Goal: Task Accomplishment & Management: Use online tool/utility

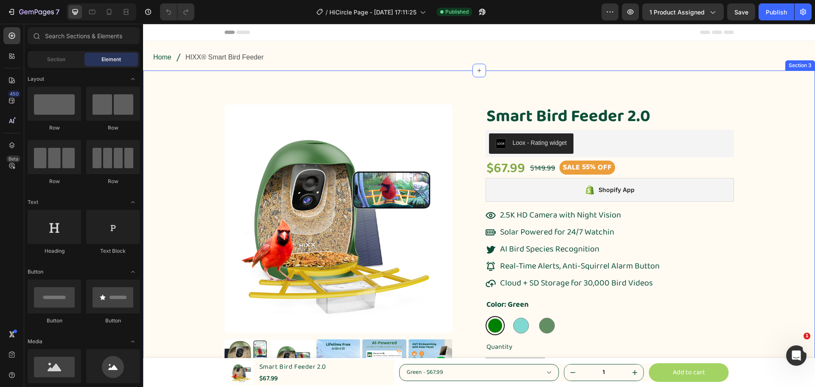
click at [797, 156] on div "Product Images Smart Bird Feeder 2.0 Product Title Loox - Rating widget Loox $6…" at bounding box center [479, 301] width 660 height 395
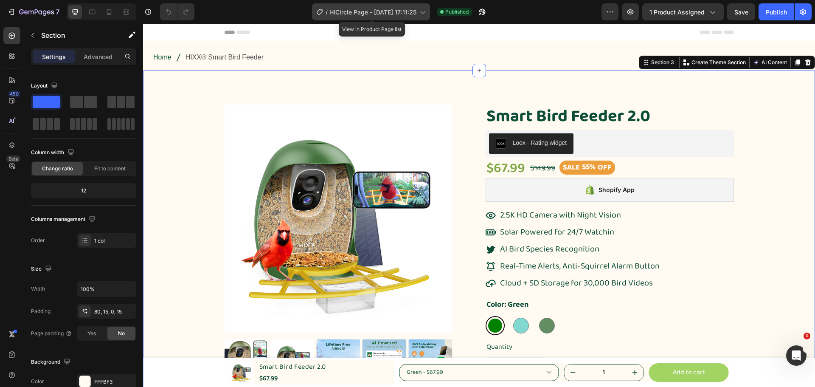
click at [393, 17] on div "/ HiCircle Page - Mar 24, 17:11:25" at bounding box center [371, 11] width 118 height 17
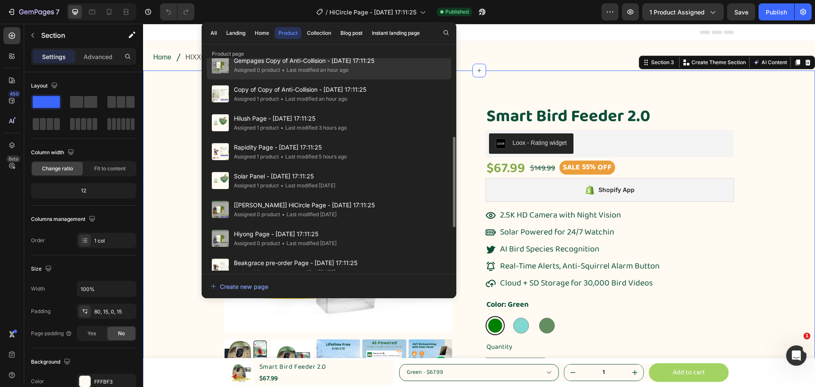
scroll to position [85, 0]
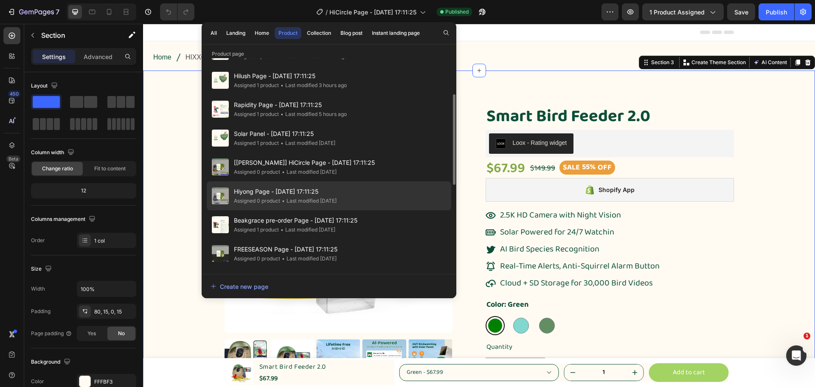
click at [295, 204] on div "• Last modified 4 days ago" at bounding box center [308, 201] width 56 height 8
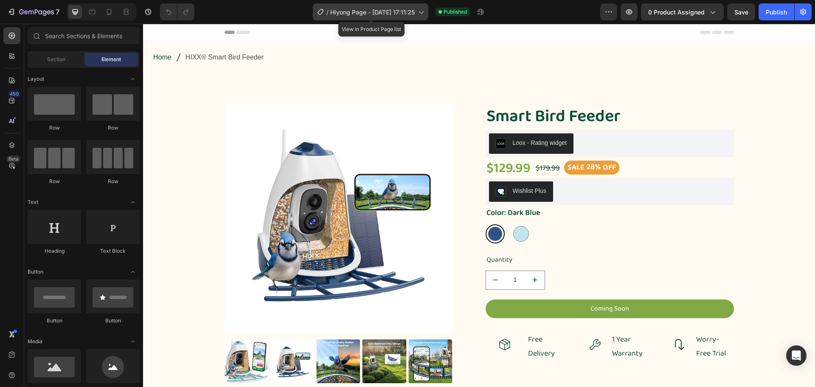
click at [364, 12] on span "Hiyong Page - [DATE] 17:11:25" at bounding box center [372, 12] width 85 height 9
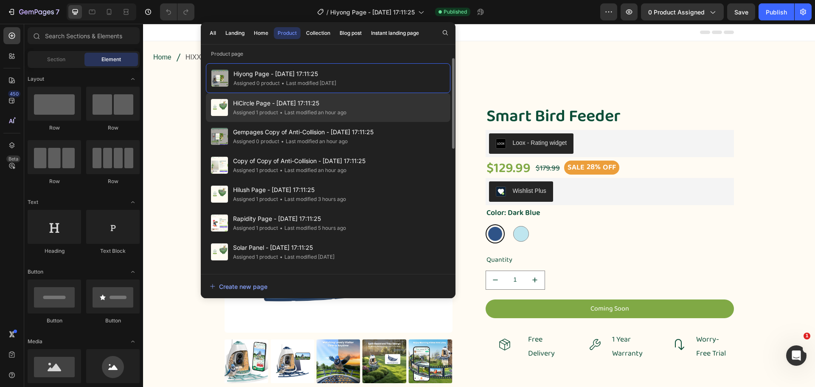
click at [341, 114] on div "• Last modified an hour ago" at bounding box center [312, 112] width 68 height 8
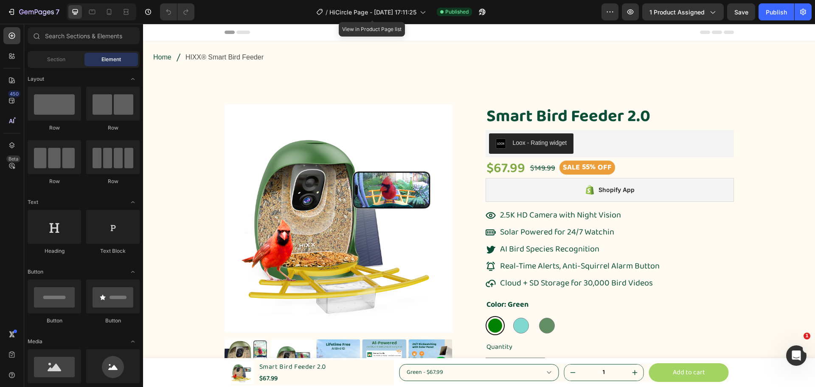
click at [392, 11] on span "HiCircle Page - [DATE] 17:11:25" at bounding box center [373, 12] width 87 height 9
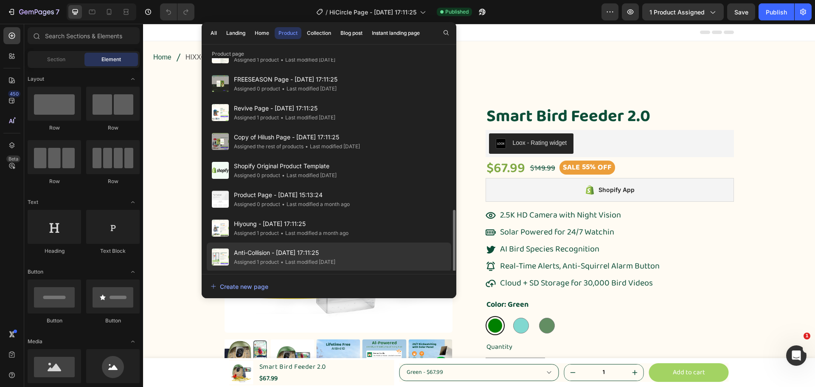
scroll to position [285, 0]
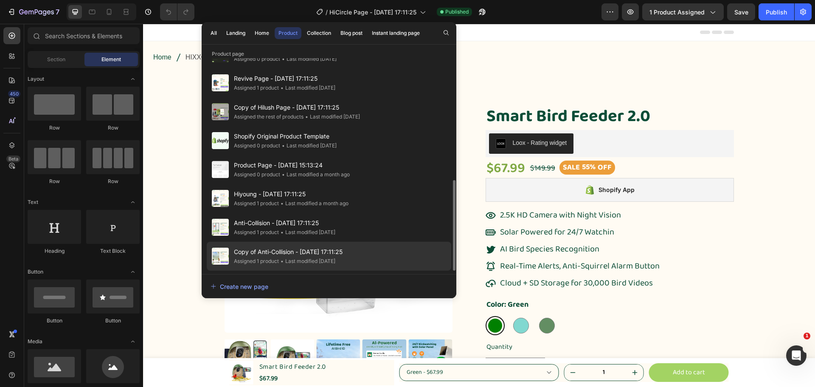
click at [343, 254] on span "Copy of Anti-Collision - [DATE] 17:11:25" at bounding box center [288, 252] width 109 height 10
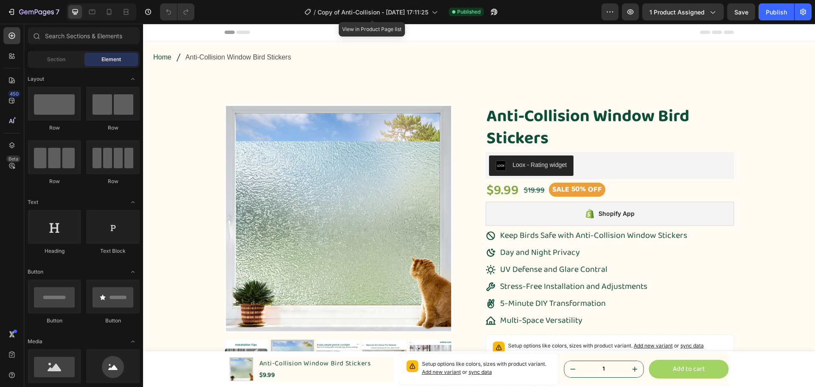
click at [391, 14] on span "Copy of Anti-Collision - [DATE] 17:11:25" at bounding box center [373, 12] width 111 height 9
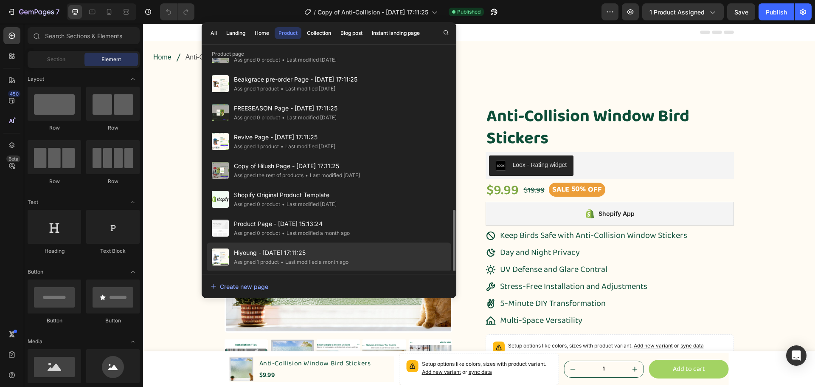
scroll to position [285, 0]
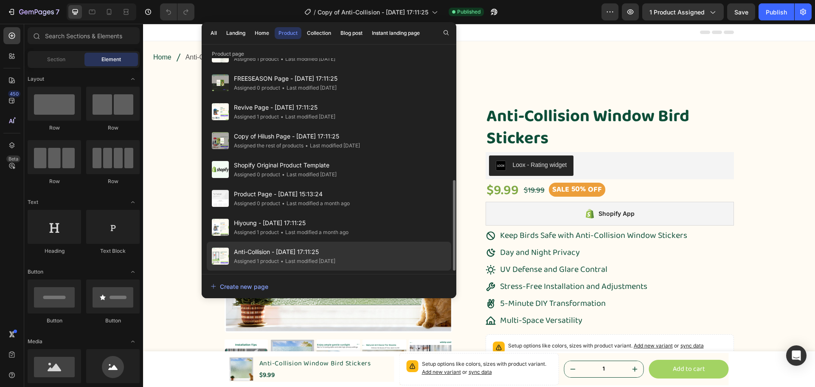
click at [327, 258] on div "• Last modified 3 months ago" at bounding box center [307, 261] width 56 height 8
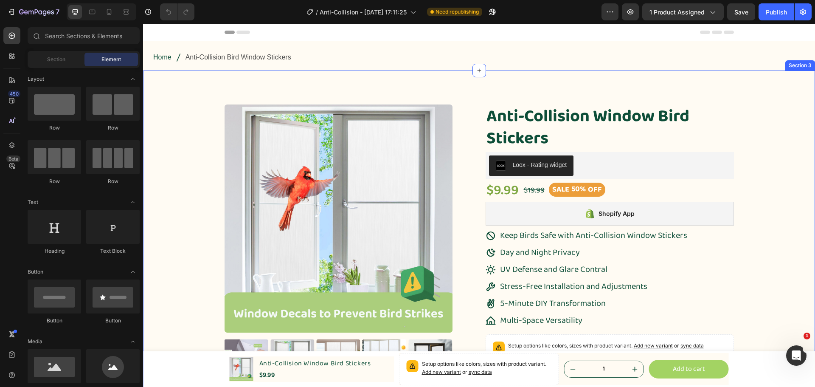
click at [787, 163] on div "Product Images Anti-Collision Window Bird Stickers Product Title Loox - Rating …" at bounding box center [479, 314] width 660 height 420
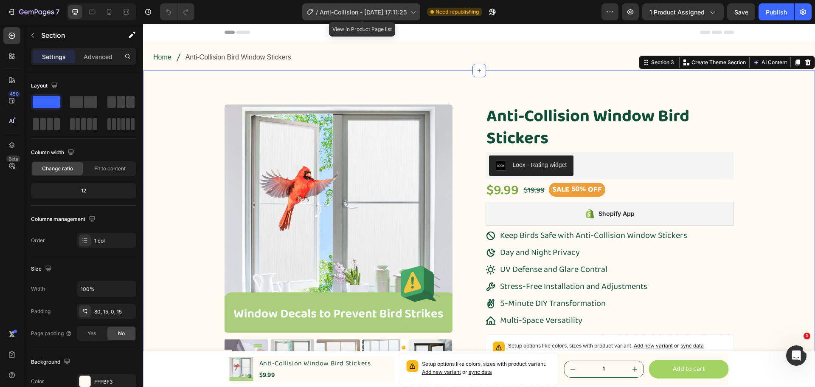
click at [359, 12] on span "Anti-Collision - [DATE] 17:11:25" at bounding box center [363, 12] width 87 height 9
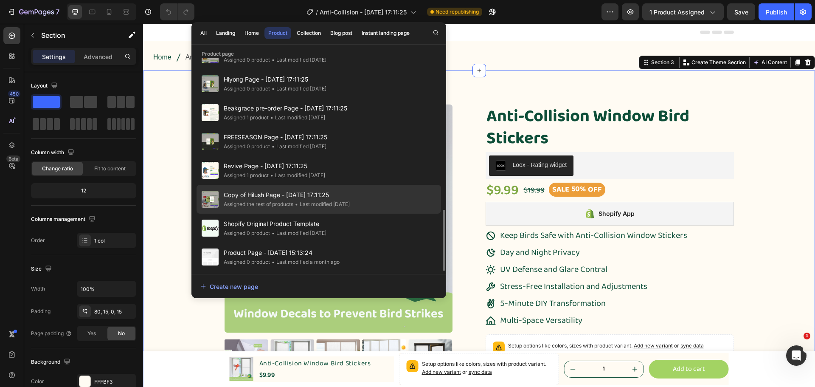
scroll to position [285, 0]
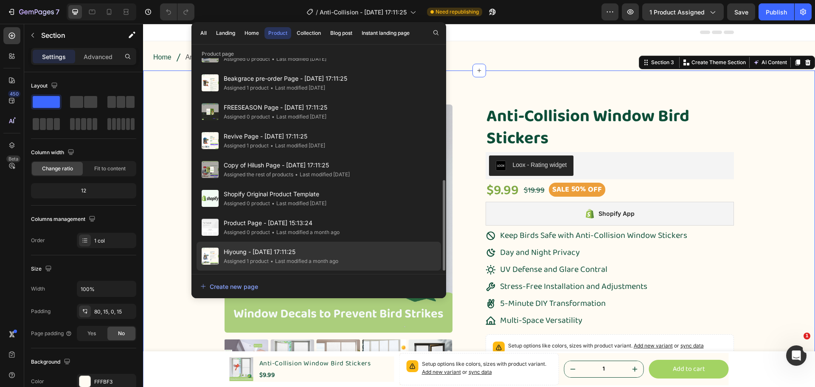
click at [338, 254] on span "Hiyoung - [DATE] 17:11:25" at bounding box center [281, 252] width 115 height 10
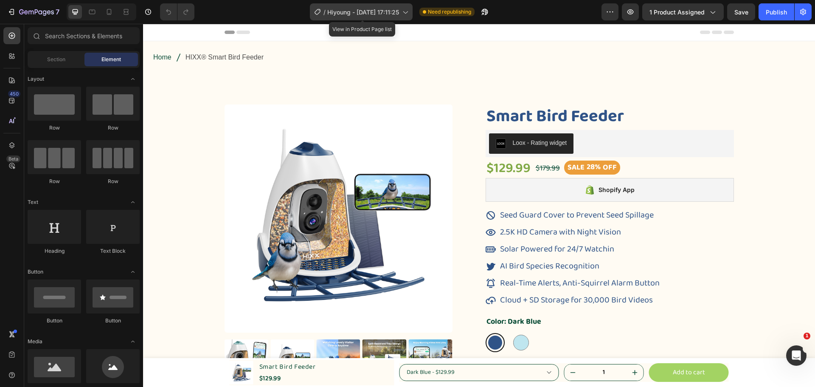
click at [395, 9] on span "Hiyoung - [DATE] 17:11:25" at bounding box center [363, 12] width 72 height 9
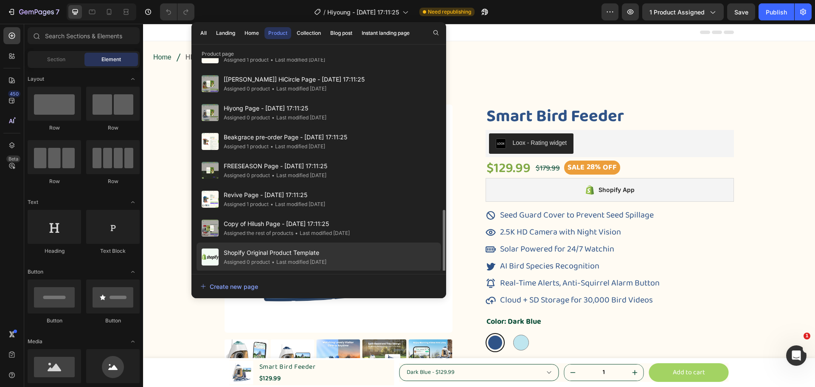
scroll to position [285, 0]
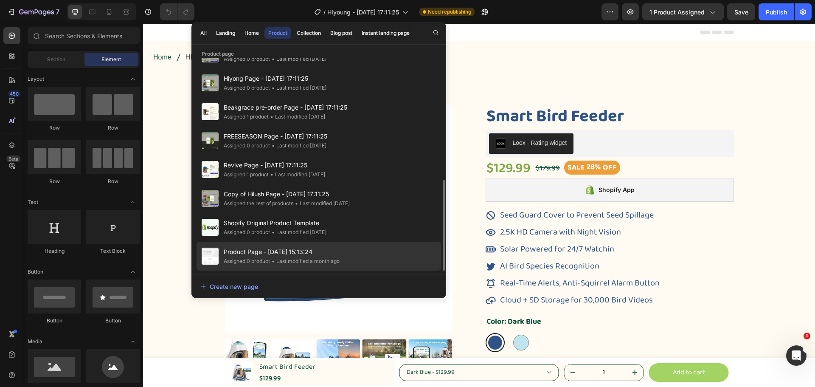
click at [327, 248] on span "Product Page - [DATE] 15:13:24" at bounding box center [282, 252] width 116 height 10
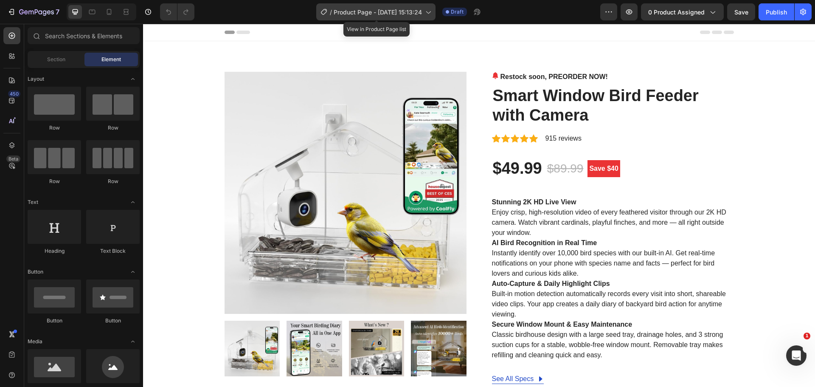
click at [367, 9] on span "Product Page - [DATE] 15:13:24" at bounding box center [378, 12] width 88 height 9
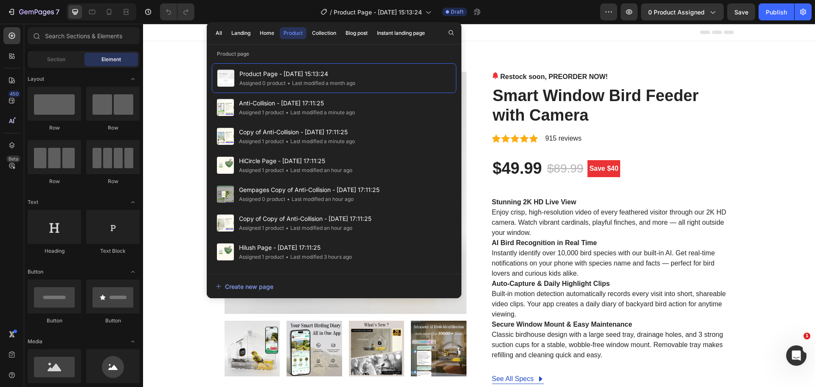
scroll to position [285, 0]
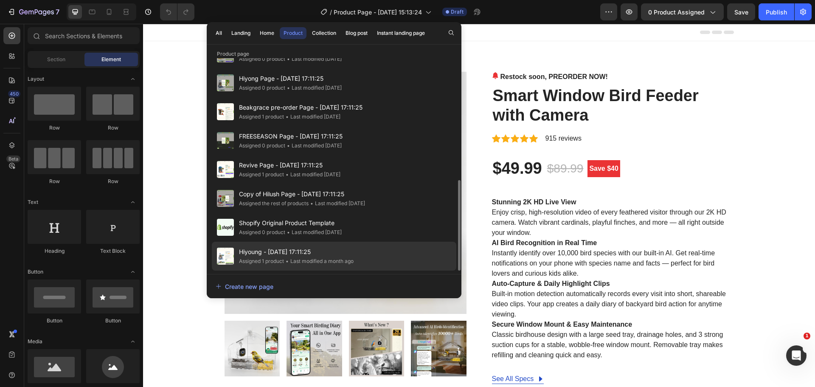
click at [357, 245] on div "Hiyoung - Mar 24, 17:11:25 Assigned 1 product • Last modified a month ago" at bounding box center [334, 256] width 245 height 29
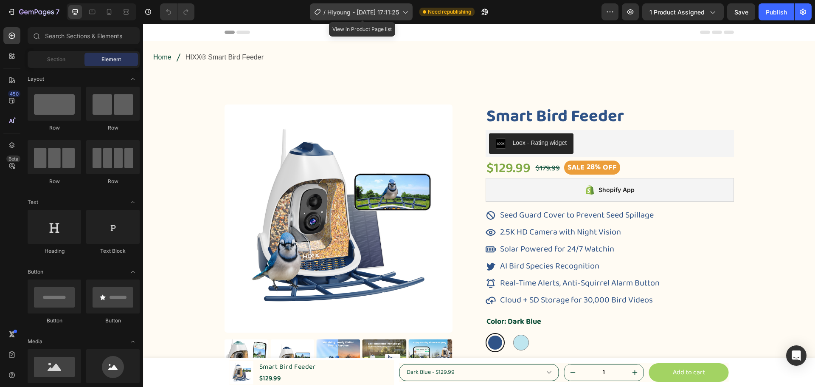
click at [379, 17] on div "/ Hiyoung - Mar 24, 17:11:25" at bounding box center [361, 11] width 103 height 17
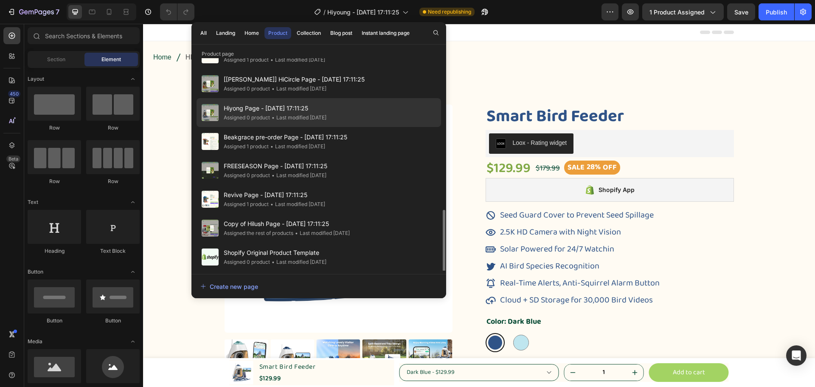
scroll to position [285, 0]
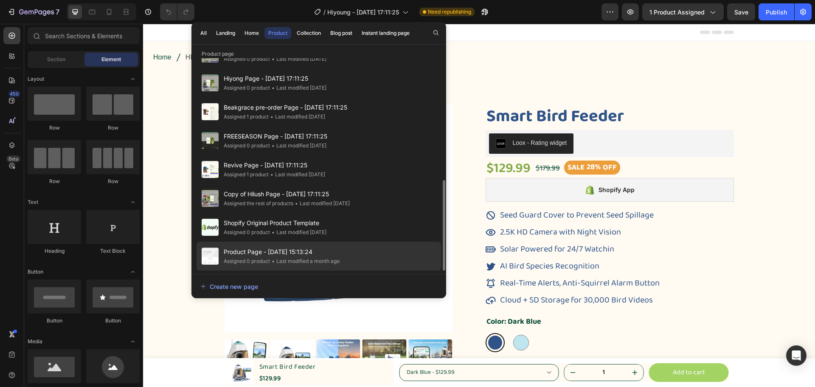
click at [323, 257] on span "Product Page - [DATE] 15:13:24" at bounding box center [282, 252] width 116 height 10
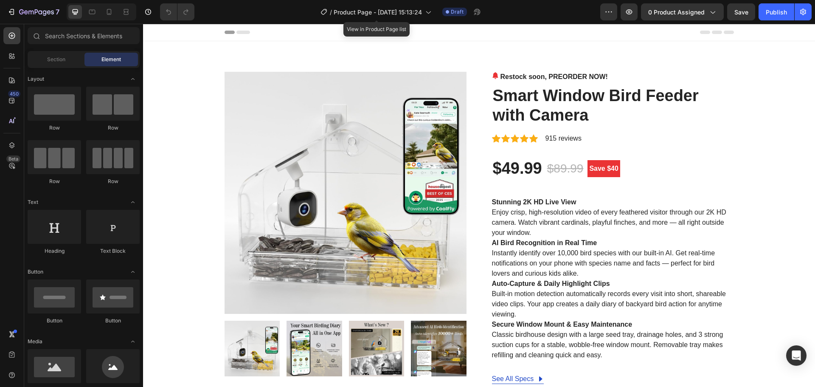
click at [368, 8] on span "Product Page - [DATE] 15:13:24" at bounding box center [378, 12] width 88 height 9
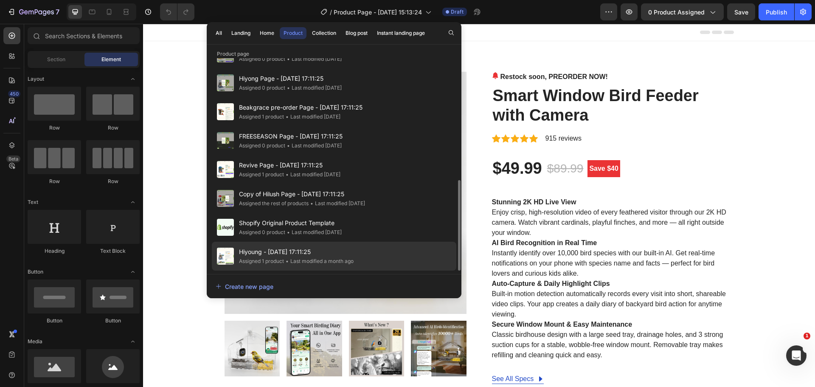
click at [347, 251] on span "Hiyoung - [DATE] 17:11:25" at bounding box center [296, 252] width 115 height 10
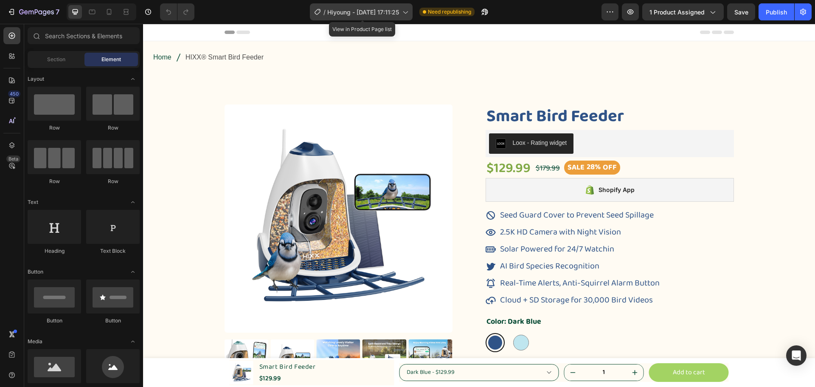
click at [347, 10] on span "Hiyoung - [DATE] 17:11:25" at bounding box center [363, 12] width 72 height 9
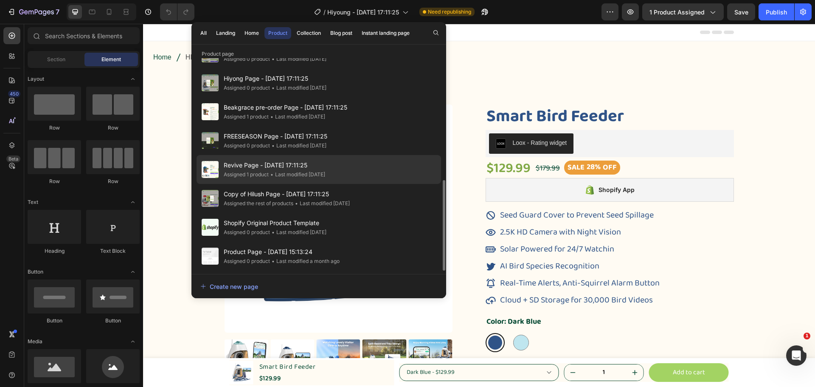
click at [358, 168] on div "Revive Page - Mar 24, 17:11:25 Assigned 1 product • Last modified 4 days ago" at bounding box center [319, 169] width 245 height 29
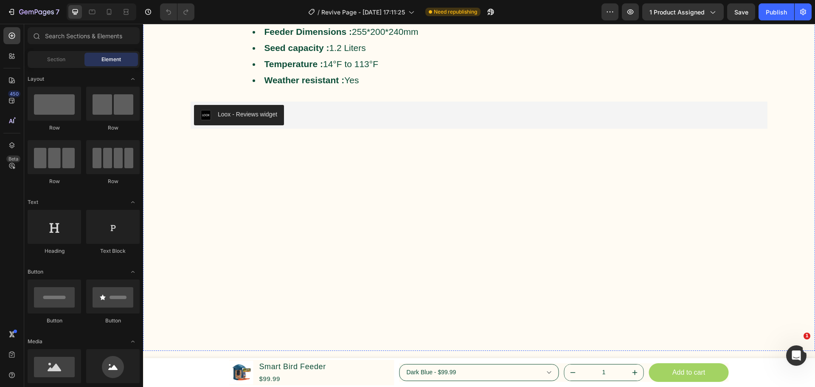
scroll to position [2379, 0]
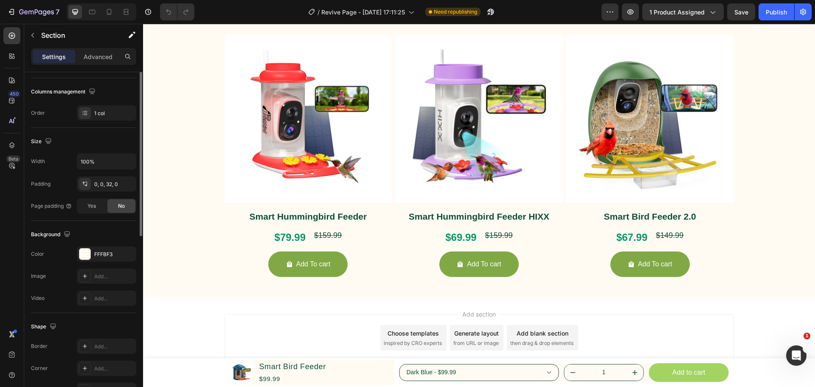
scroll to position [179, 0]
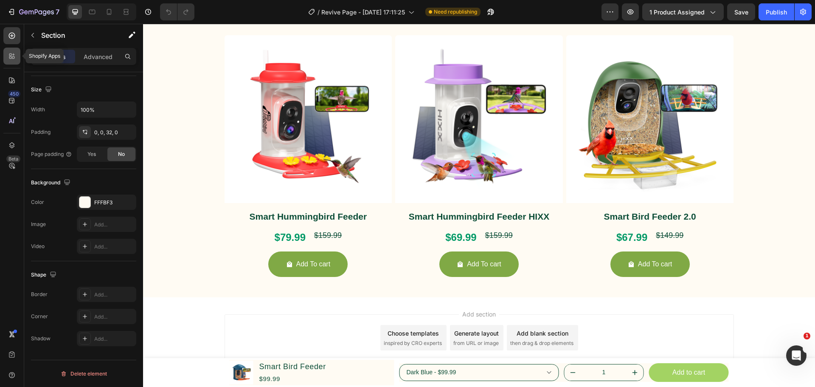
click at [15, 56] on icon at bounding box center [12, 56] width 8 height 8
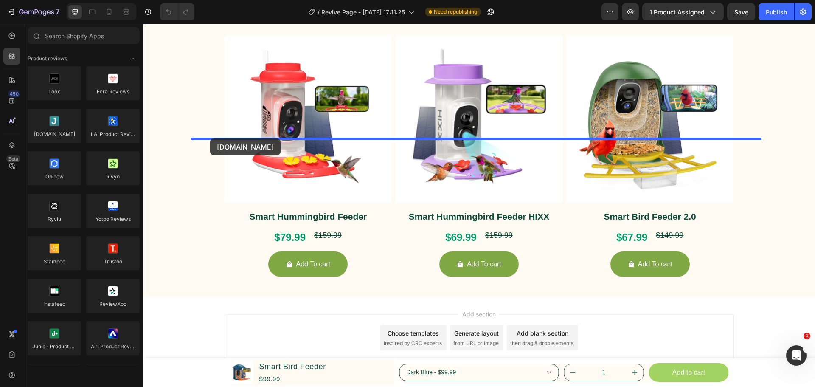
drag, startPoint x: 197, startPoint y: 148, endPoint x: 210, endPoint y: 138, distance: 16.4
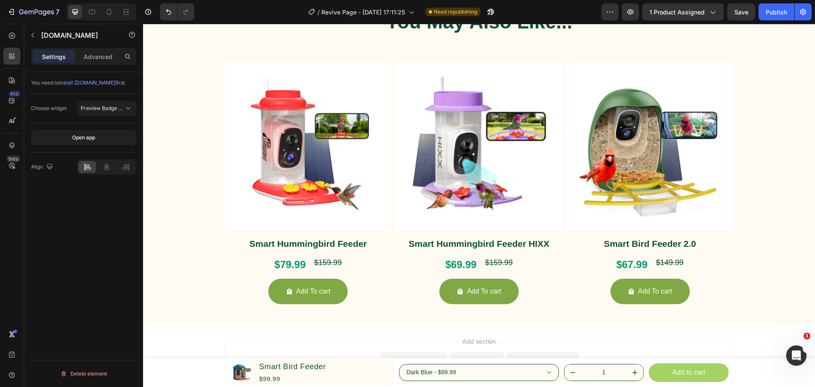
click at [113, 107] on span "Preview Badge (Stars)" at bounding box center [108, 108] width 54 height 6
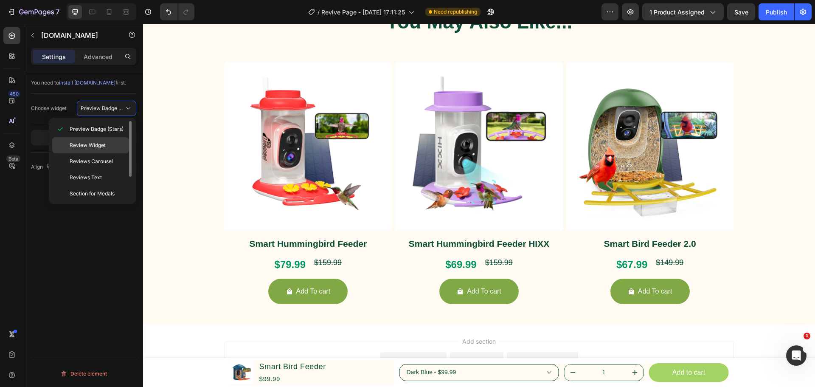
click at [120, 145] on p "Review Widget" at bounding box center [98, 145] width 56 height 8
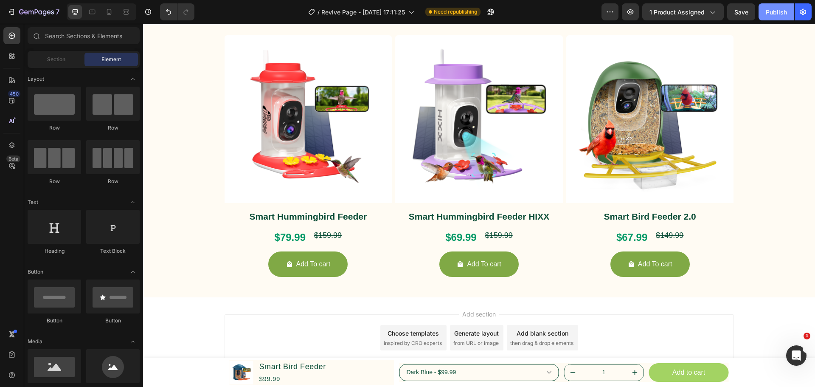
click at [775, 8] on div "Publish" at bounding box center [776, 12] width 21 height 9
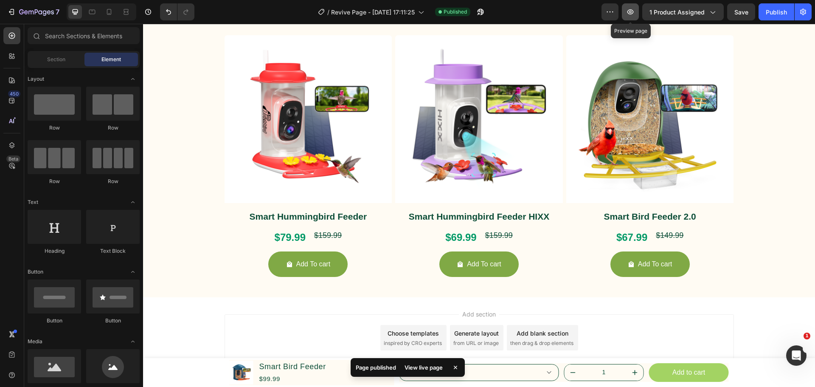
click at [634, 14] on icon "button" at bounding box center [630, 12] width 8 height 8
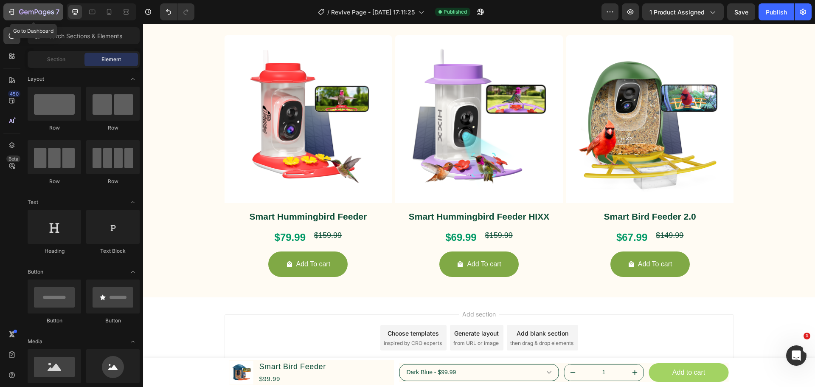
click at [14, 13] on icon "button" at bounding box center [11, 12] width 8 height 8
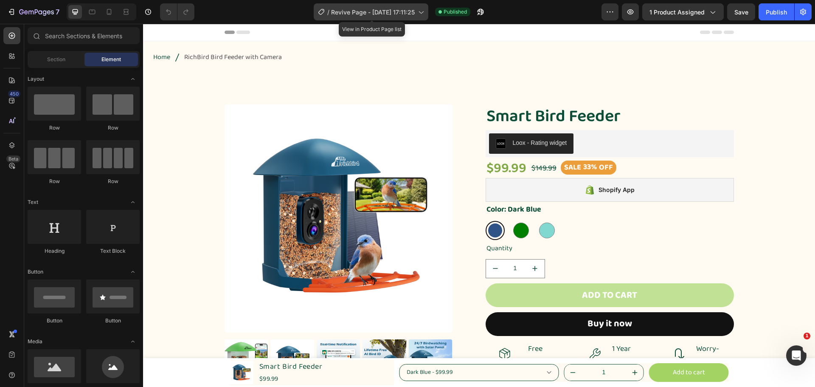
click at [385, 12] on span "Revive Page - [DATE] 17:11:25" at bounding box center [373, 12] width 84 height 9
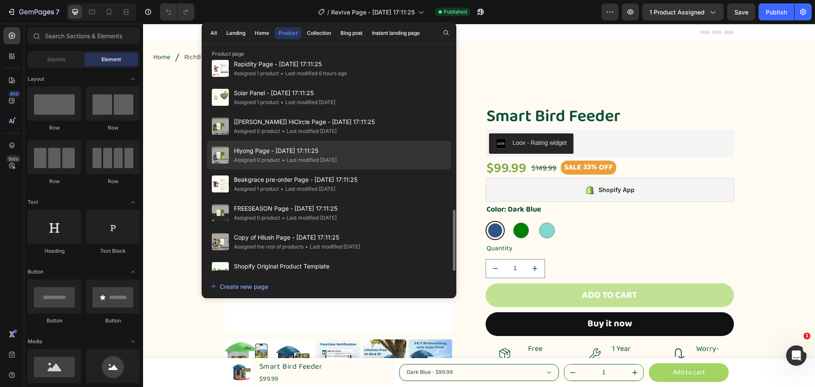
scroll to position [255, 0]
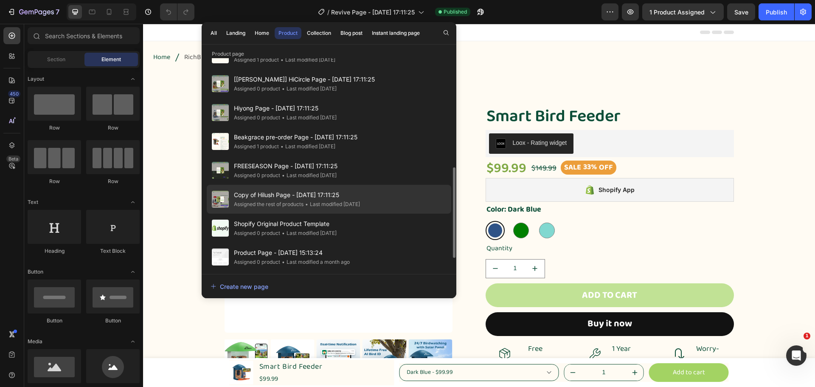
click at [360, 193] on span "Copy of Hilush Page - [DATE] 17:11:25" at bounding box center [297, 195] width 126 height 10
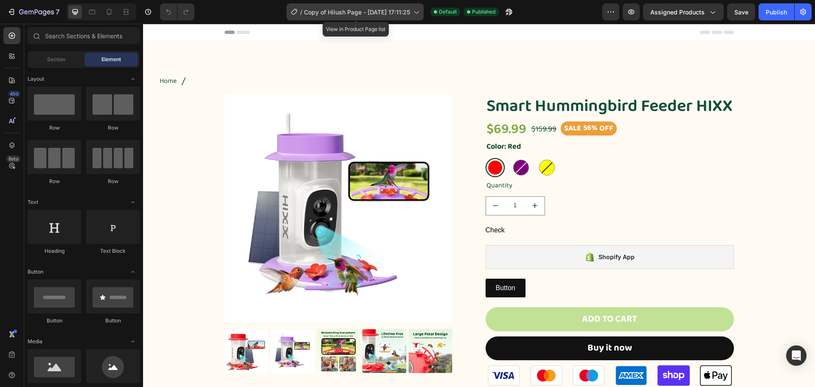
click at [325, 14] on span "Copy of Hilush Page - [DATE] 17:11:25" at bounding box center [357, 12] width 106 height 9
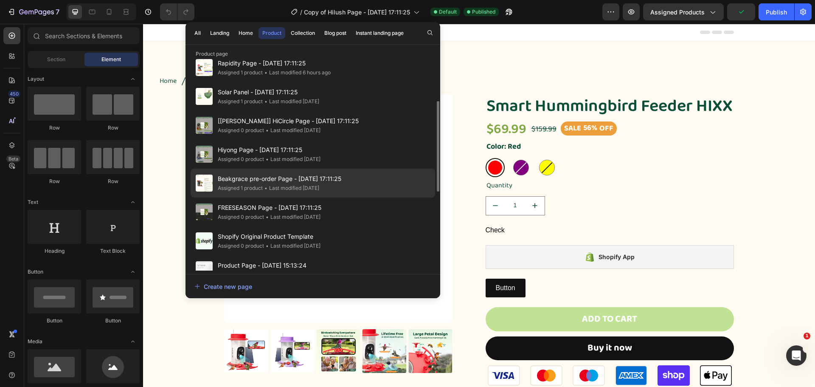
scroll to position [200, 0]
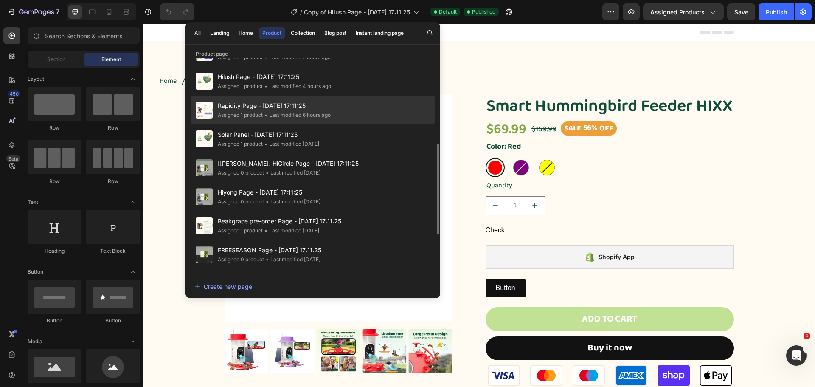
click at [202, 105] on img at bounding box center [204, 109] width 17 height 17
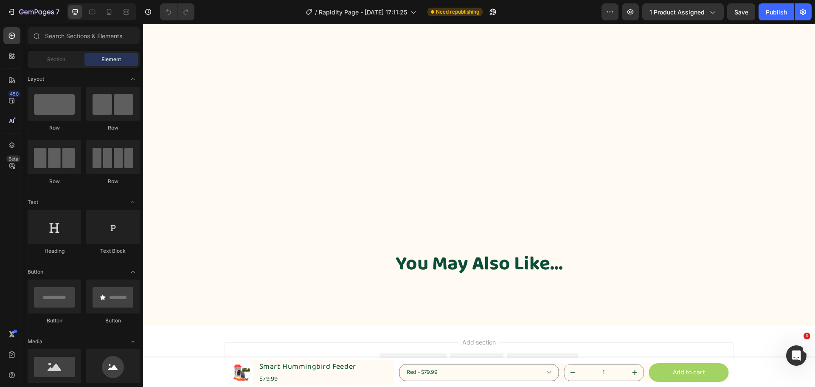
scroll to position [2602, 0]
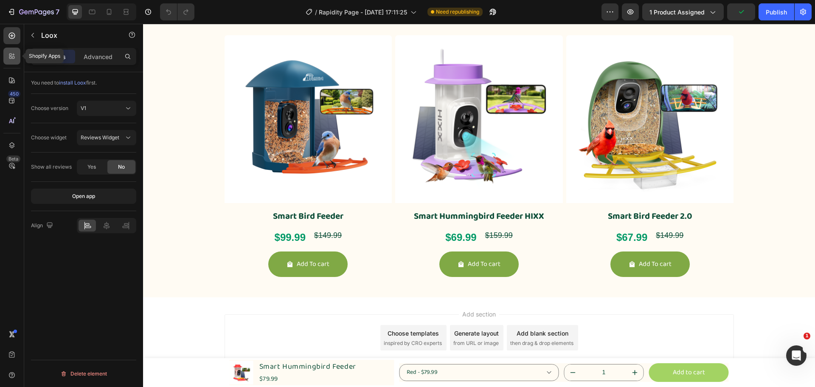
click at [11, 57] on icon at bounding box center [10, 57] width 3 height 3
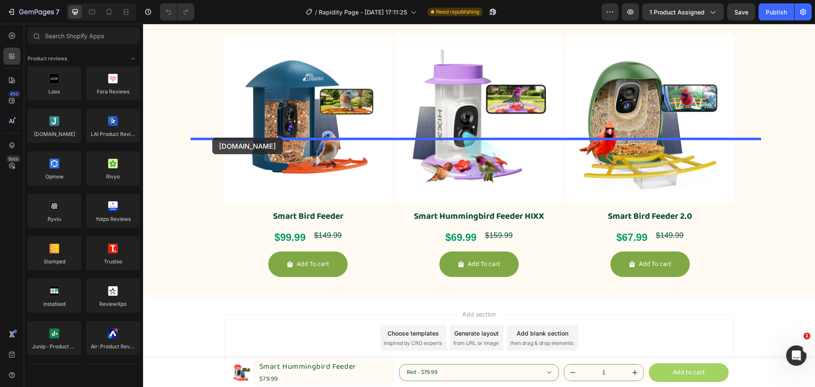
drag, startPoint x: 243, startPoint y: 166, endPoint x: 212, endPoint y: 138, distance: 42.1
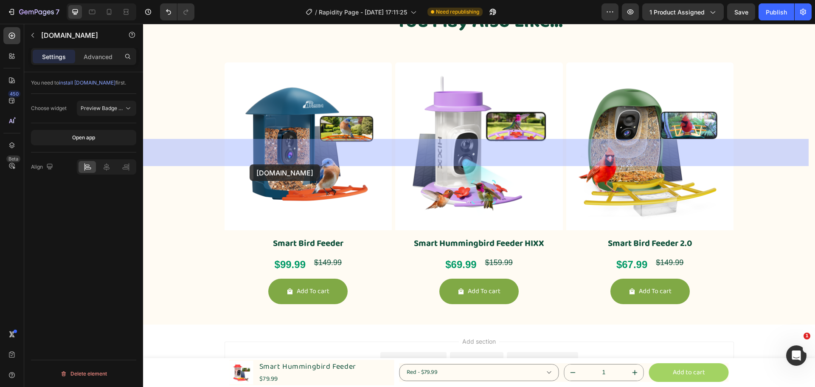
drag, startPoint x: 231, startPoint y: 146, endPoint x: 250, endPoint y: 164, distance: 26.1
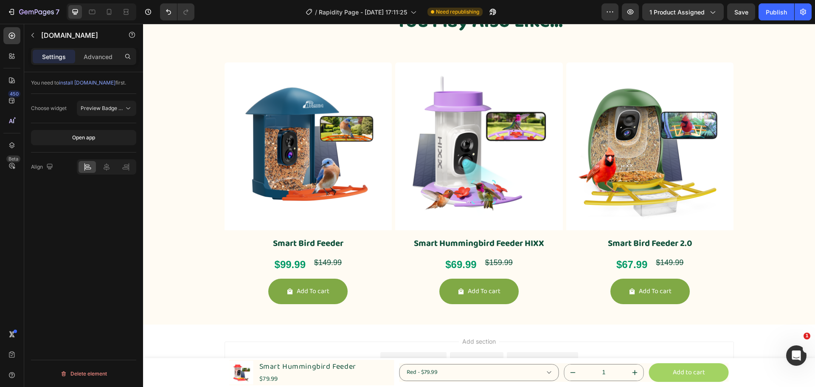
click at [111, 107] on span "Preview Badge (Stars)" at bounding box center [108, 108] width 54 height 6
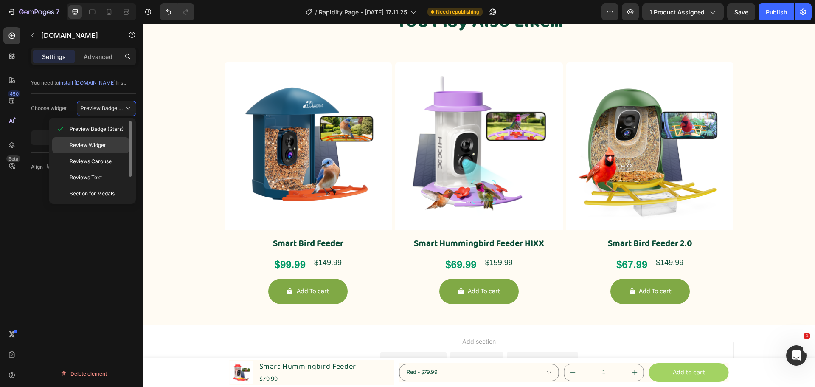
click at [113, 144] on p "Review Widget" at bounding box center [98, 145] width 56 height 8
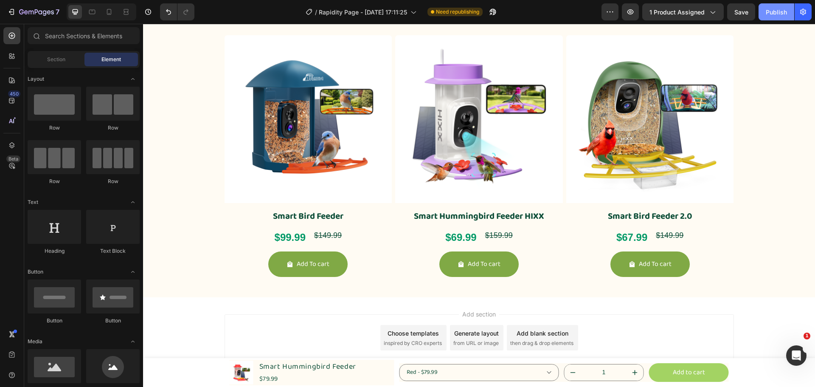
click at [774, 12] on div "Publish" at bounding box center [776, 12] width 21 height 9
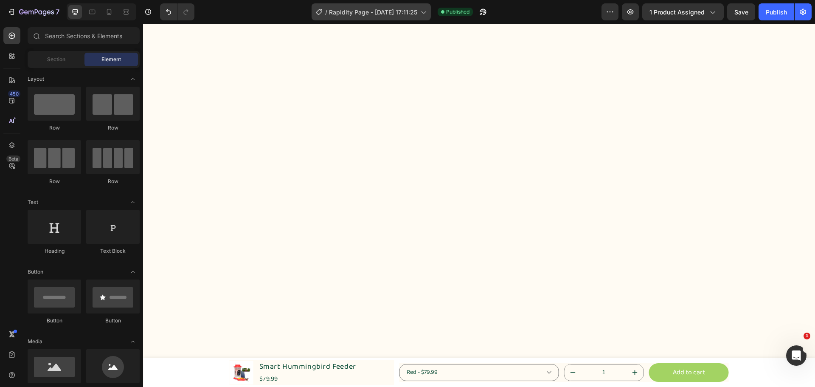
scroll to position [2844, 0]
